Goal: Information Seeking & Learning: Find specific page/section

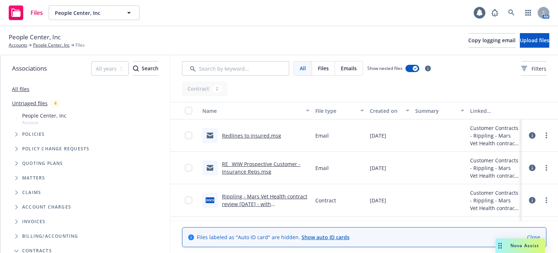
scroll to position [145, 0]
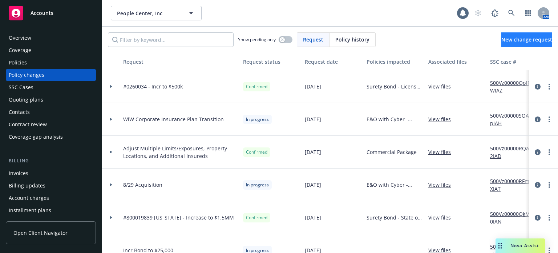
scroll to position [73, 0]
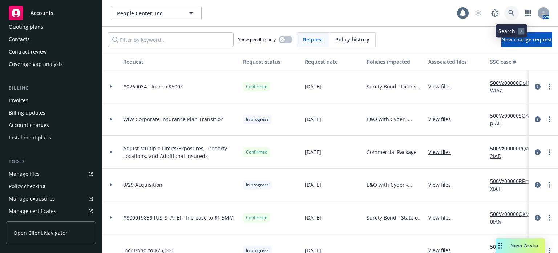
click at [512, 12] on icon at bounding box center [511, 13] width 7 height 7
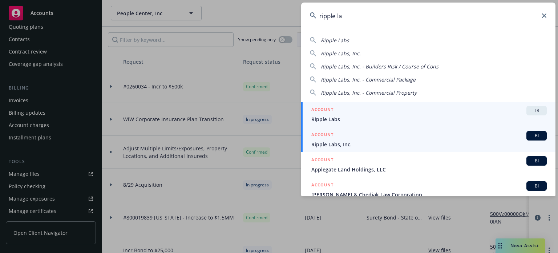
type input "ripple la"
click at [344, 137] on div "ACCOUNT BI" at bounding box center [428, 135] width 235 height 9
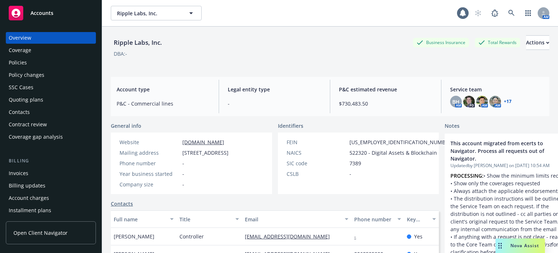
click at [35, 61] on div "Policies" at bounding box center [51, 63] width 84 height 12
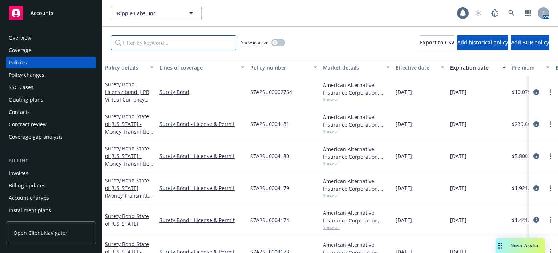
click at [193, 41] on input "Filter by keyword..." at bounding box center [174, 42] width 126 height 15
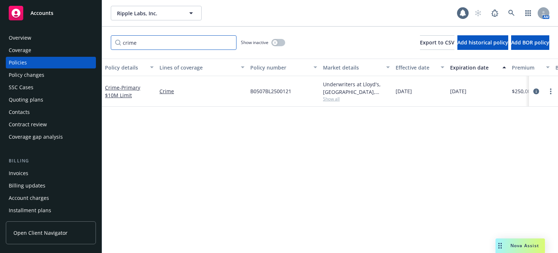
type input "crime"
